Goal: Navigation & Orientation: Find specific page/section

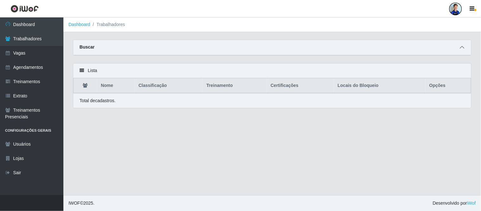
click at [459, 47] on span at bounding box center [462, 47] width 8 height 7
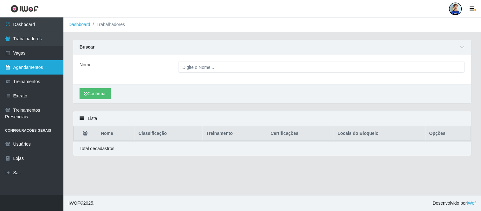
click at [34, 68] on link "Agendamentos" at bounding box center [31, 67] width 63 height 14
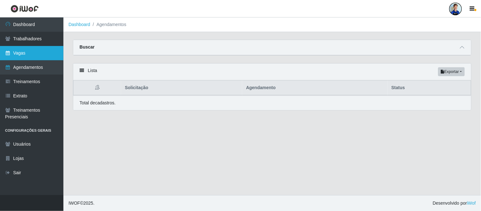
click at [33, 54] on link "Vagas" at bounding box center [31, 53] width 63 height 14
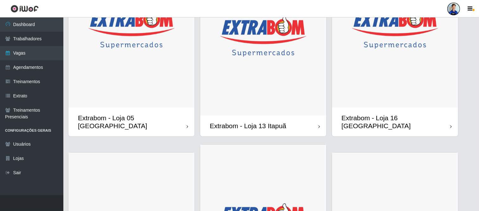
scroll to position [483, 0]
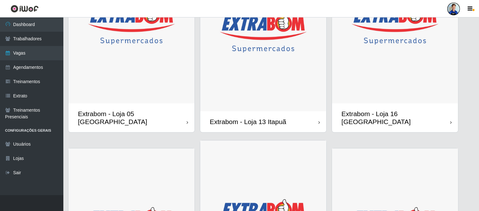
click at [155, 66] on img at bounding box center [131, 25] width 126 height 158
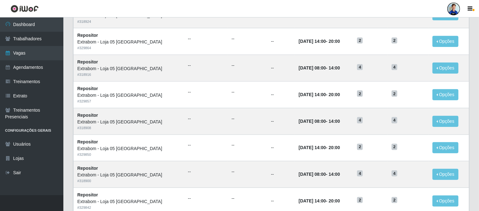
scroll to position [326, 0]
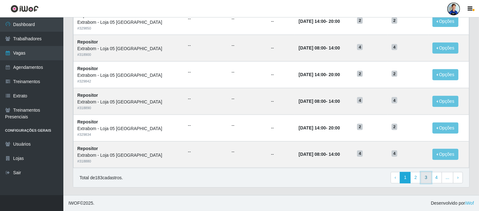
click at [428, 176] on link "3" at bounding box center [426, 177] width 11 height 11
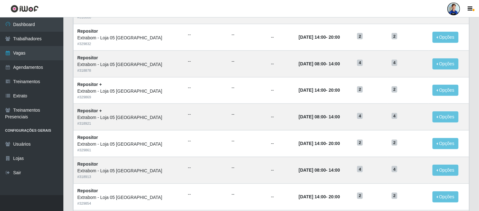
scroll to position [326, 0]
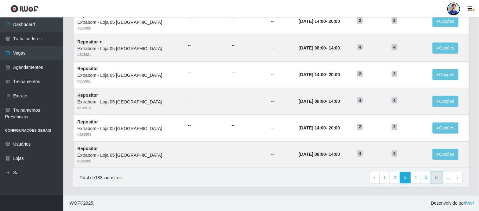
click at [433, 181] on link "6" at bounding box center [436, 177] width 11 height 11
